Goal: Task Accomplishment & Management: Use online tool/utility

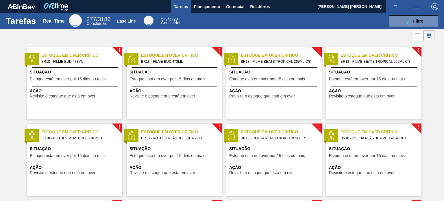
click at [209, 8] on span "Planejamento" at bounding box center [207, 6] width 26 height 7
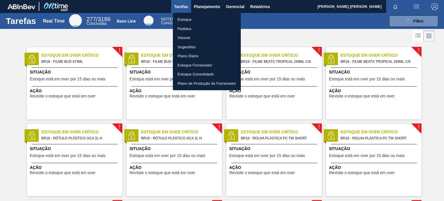
click at [186, 29] on li "Pedidos" at bounding box center [207, 28] width 68 height 9
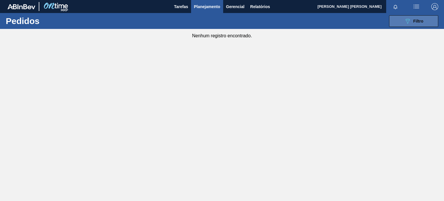
click at [402, 21] on button "089F7B8B-B2A5-4AFE-B5C0-19BA573D28AC Filtro" at bounding box center [413, 21] width 49 height 12
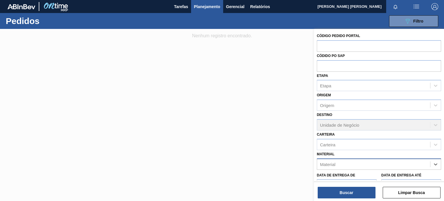
click at [416, 165] on div "Material" at bounding box center [373, 164] width 113 height 8
paste input "20005707"
type input "20005707"
click at [416, 174] on div "20005707 - ROLHA MET GA 1L RET PO MONOLAB0,21" at bounding box center [379, 178] width 124 height 11
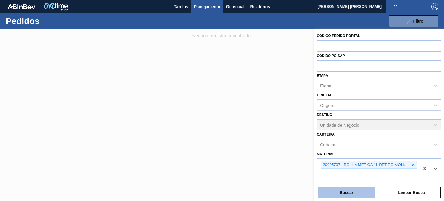
click at [368, 187] on button "Buscar" at bounding box center [347, 193] width 58 height 12
